Goal: Task Accomplishment & Management: Complete application form

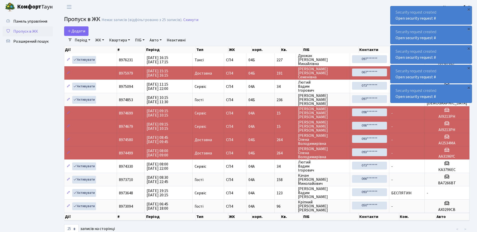
select select "25"
click at [80, 32] on span "Додати" at bounding box center [76, 31] width 18 height 6
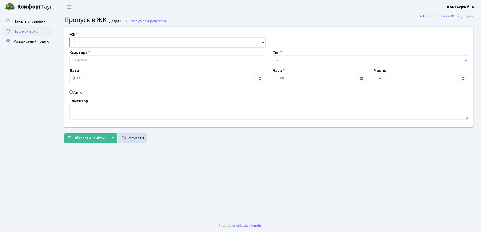
click at [84, 42] on select "- [STREET_ADDRESS]" at bounding box center [167, 43] width 196 height 10
select select "325"
click at [69, 38] on select "- [STREET_ADDRESS]" at bounding box center [167, 43] width 196 height 10
select select
click at [87, 56] on span "Квартира" at bounding box center [167, 61] width 196 height 10
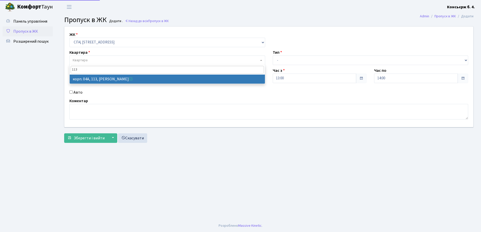
type input "113"
select select "21141"
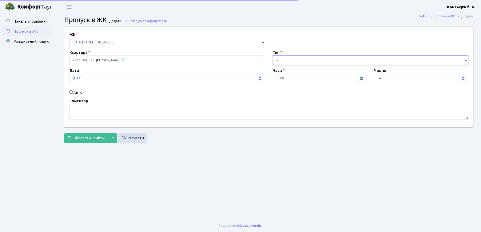
click at [284, 61] on select "- Доставка Таксі Гості Сервіс" at bounding box center [370, 61] width 196 height 10
select select "1"
click at [272, 56] on select "- Доставка Таксі Гості Сервіс" at bounding box center [370, 61] width 196 height 10
click at [71, 90] on input "Авто" at bounding box center [70, 91] width 3 height 3
checkbox input "true"
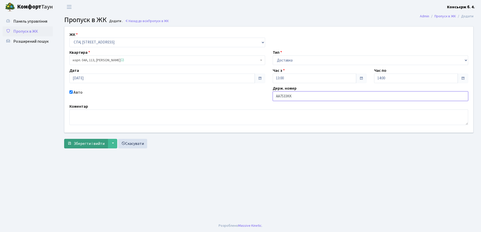
type input "AA7533KK"
click at [83, 144] on span "Зберегти і вийти" at bounding box center [89, 144] width 31 height 6
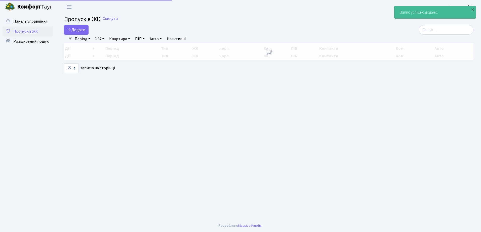
select select "25"
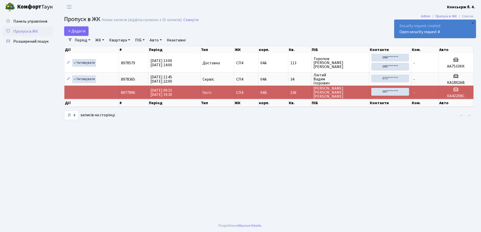
click at [30, 33] on span "Пропуск в ЖК" at bounding box center [25, 32] width 25 height 6
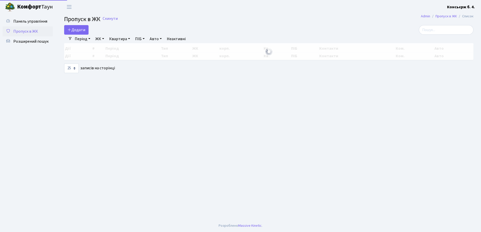
select select "25"
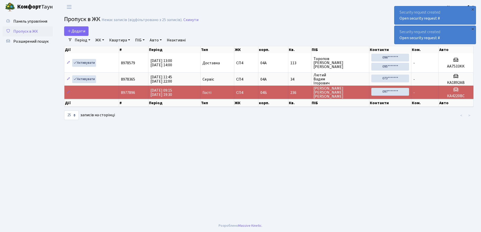
click at [32, 28] on link "Пропуск в ЖК" at bounding box center [28, 31] width 50 height 10
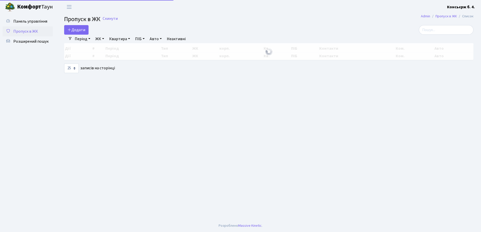
select select "25"
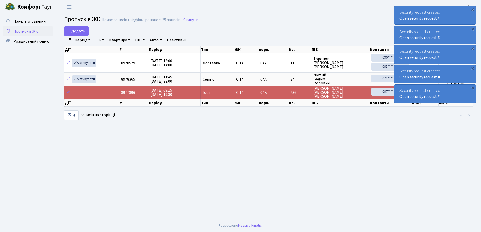
click at [30, 29] on span "Пропуск в ЖК" at bounding box center [25, 32] width 25 height 6
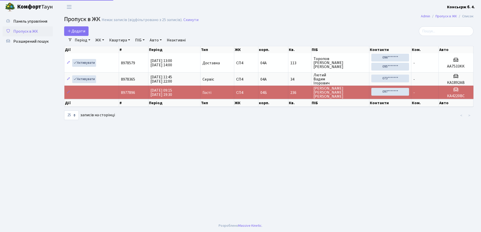
select select "25"
